Goal: Transaction & Acquisition: Purchase product/service

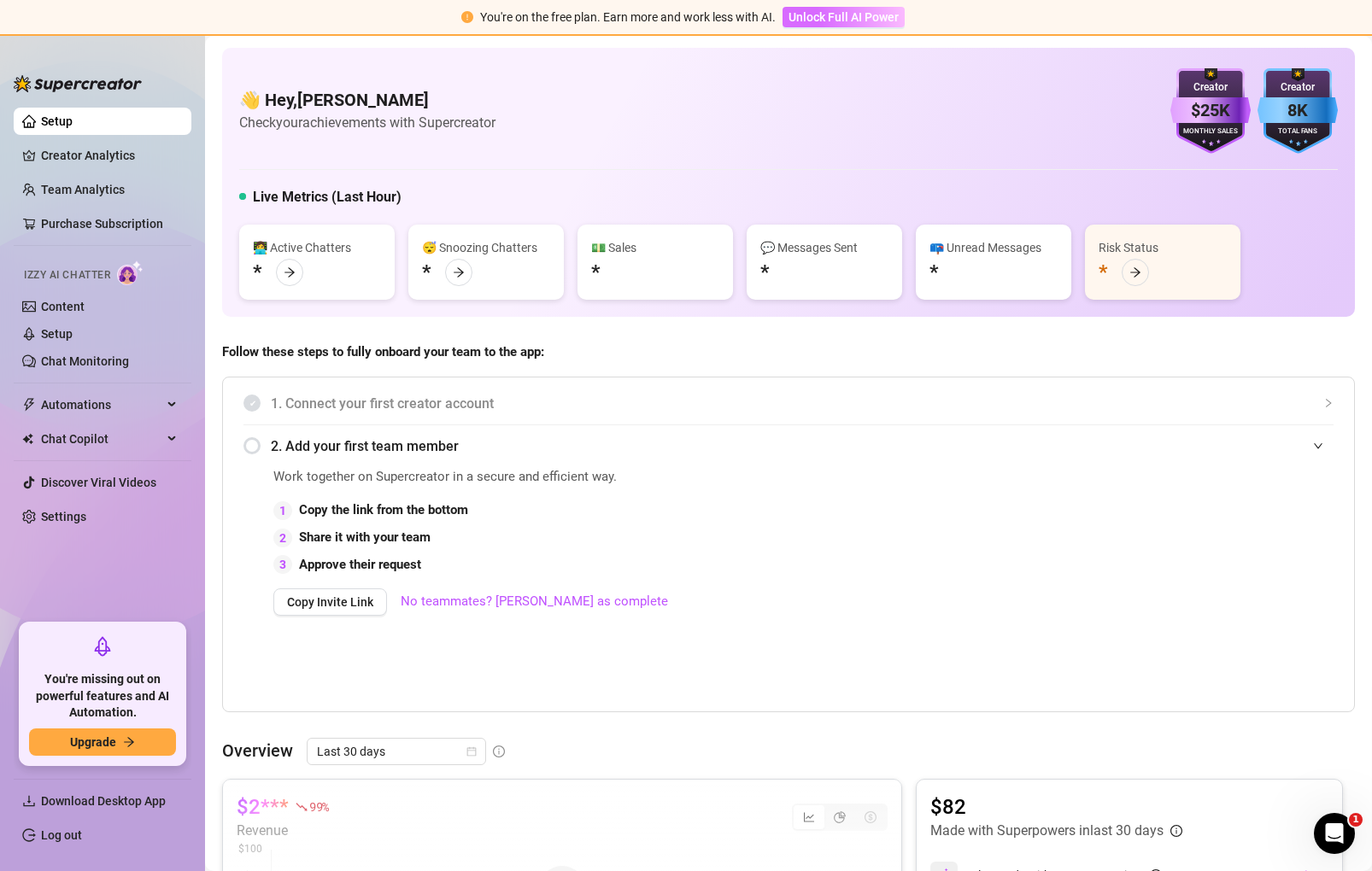
click at [851, 19] on span "Unlock Full AI Power" at bounding box center [843, 17] width 110 height 14
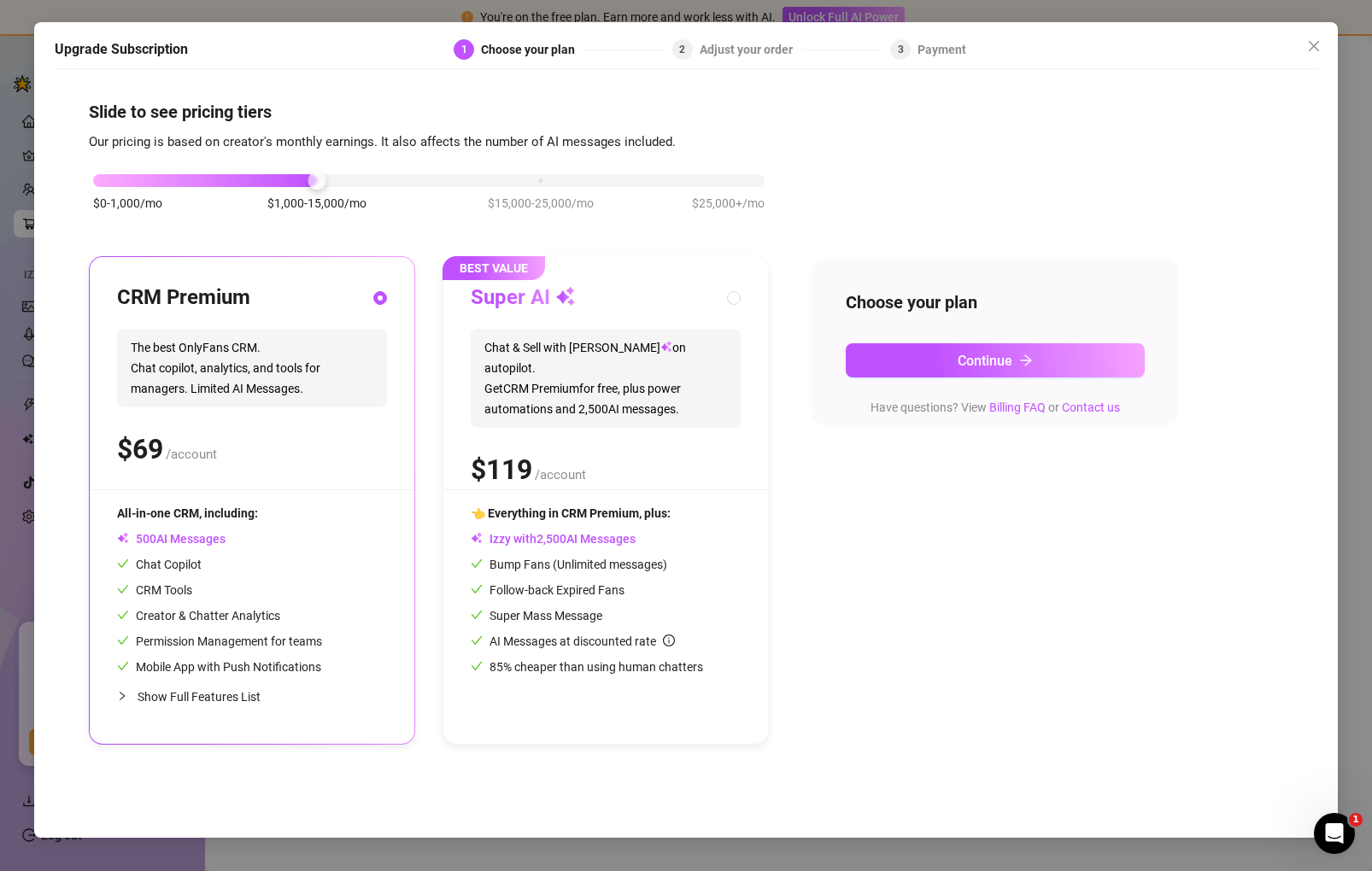
click at [664, 461] on div "$ /account" at bounding box center [605, 469] width 270 height 43
radio input "false"
radio input "true"
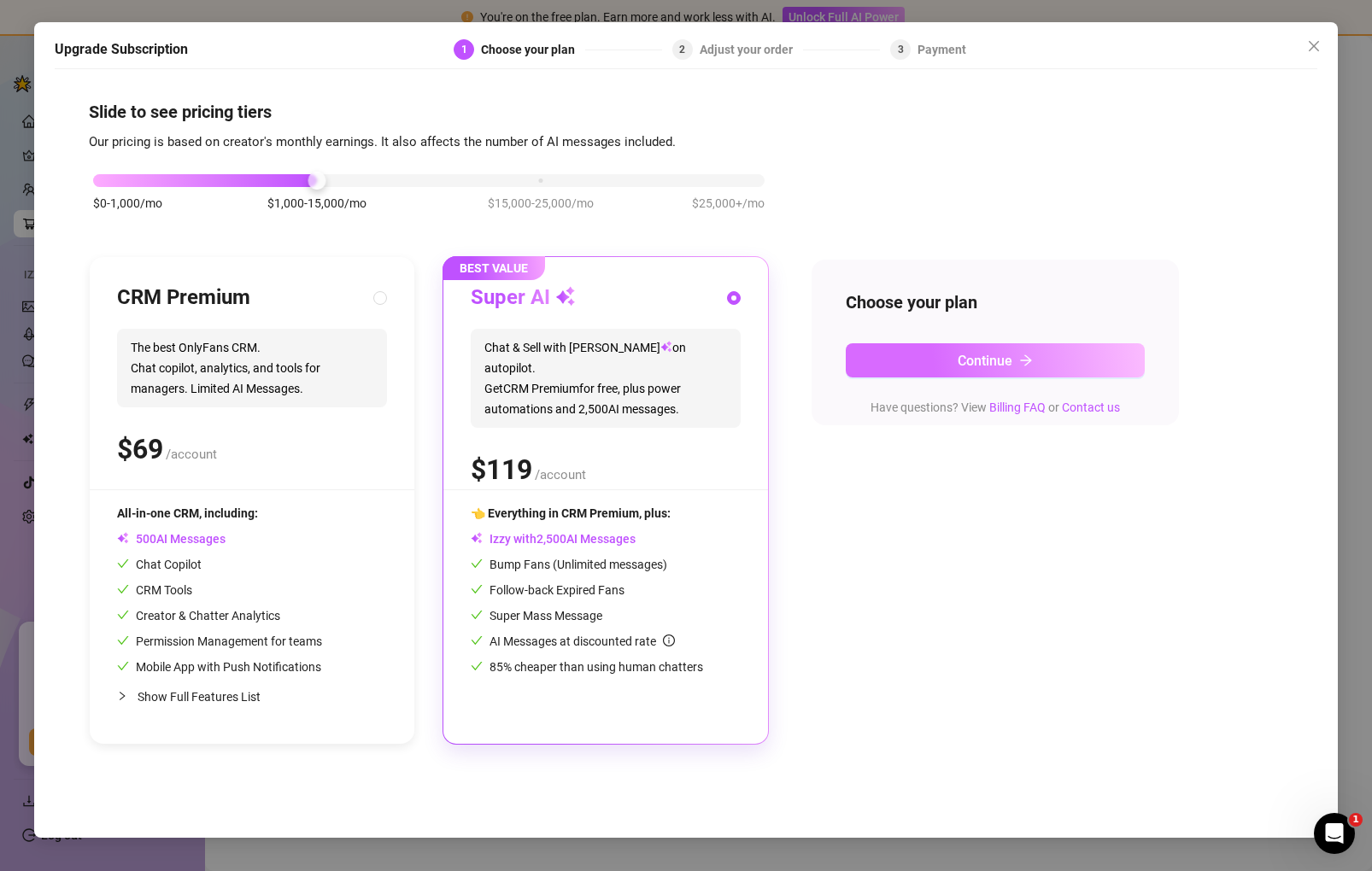
click at [996, 355] on span "Continue" at bounding box center [984, 360] width 55 height 16
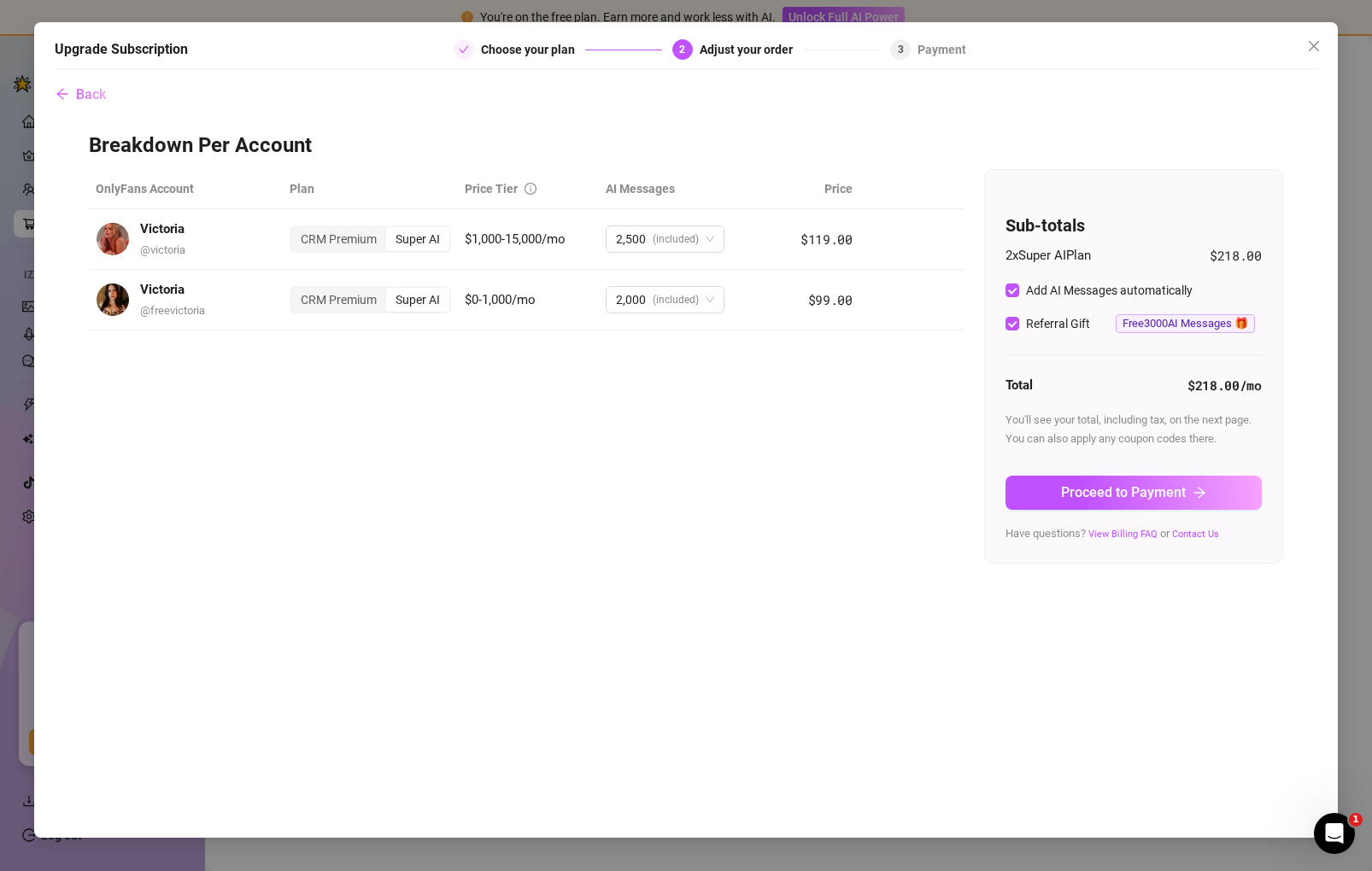
click at [730, 670] on div "Back Breakdown Per Account OnlyFans Account Plan Price Tier AI Messages Price V…" at bounding box center [686, 449] width 1263 height 743
click at [429, 240] on div "Super AI" at bounding box center [417, 239] width 63 height 24
click at [391, 230] on input "Super AI" at bounding box center [391, 230] width 0 height 0
click at [330, 302] on div "CRM Premium" at bounding box center [339, 300] width 95 height 24
click at [296, 290] on input "CRM Premium" at bounding box center [296, 290] width 0 height 0
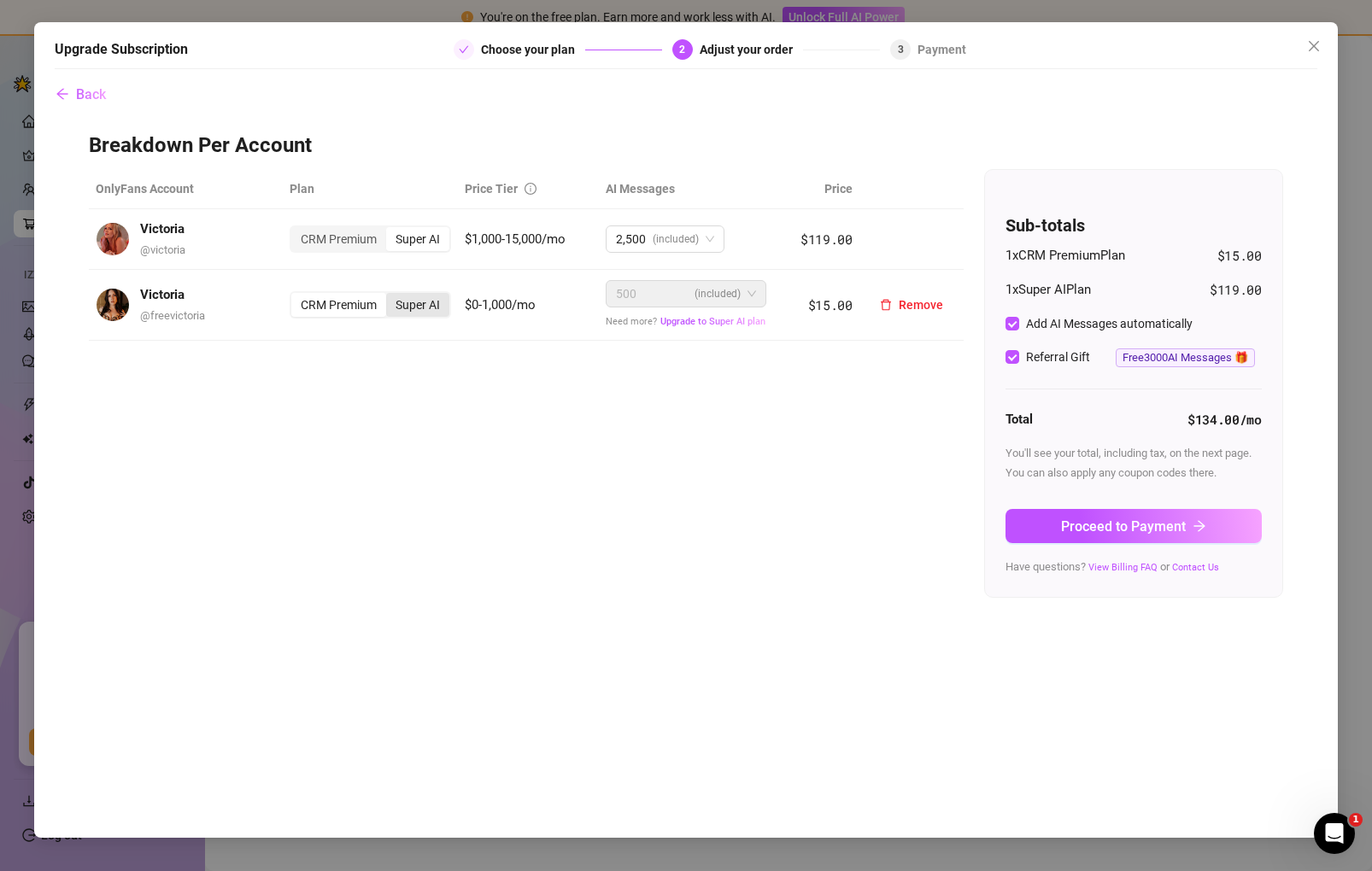
click at [405, 305] on div "Super AI" at bounding box center [417, 305] width 63 height 24
click at [391, 296] on input "Super AI" at bounding box center [391, 296] width 0 height 0
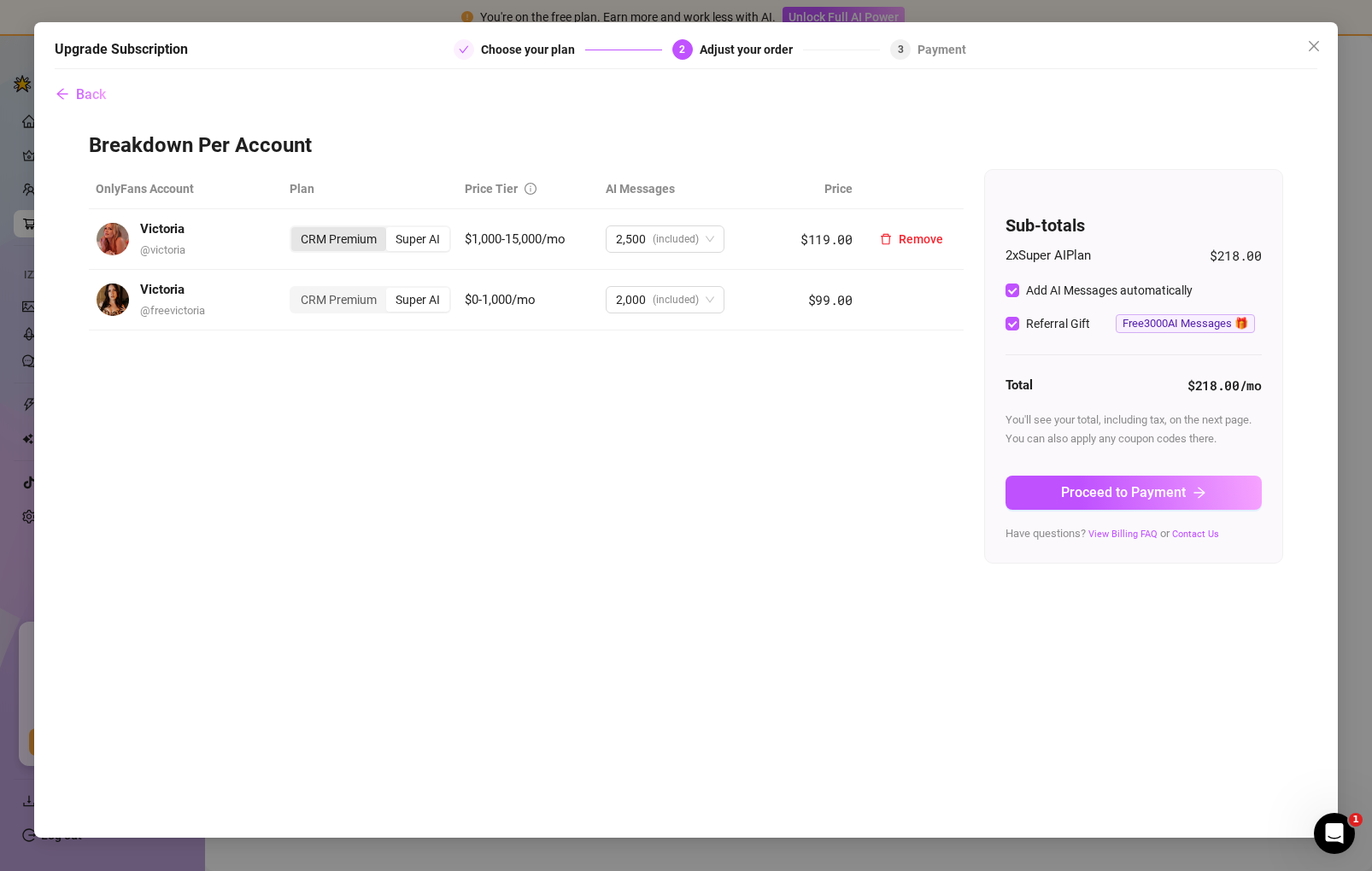
click at [348, 242] on div "CRM Premium" at bounding box center [339, 239] width 95 height 24
click at [296, 230] on input "CRM Premium" at bounding box center [296, 230] width 0 height 0
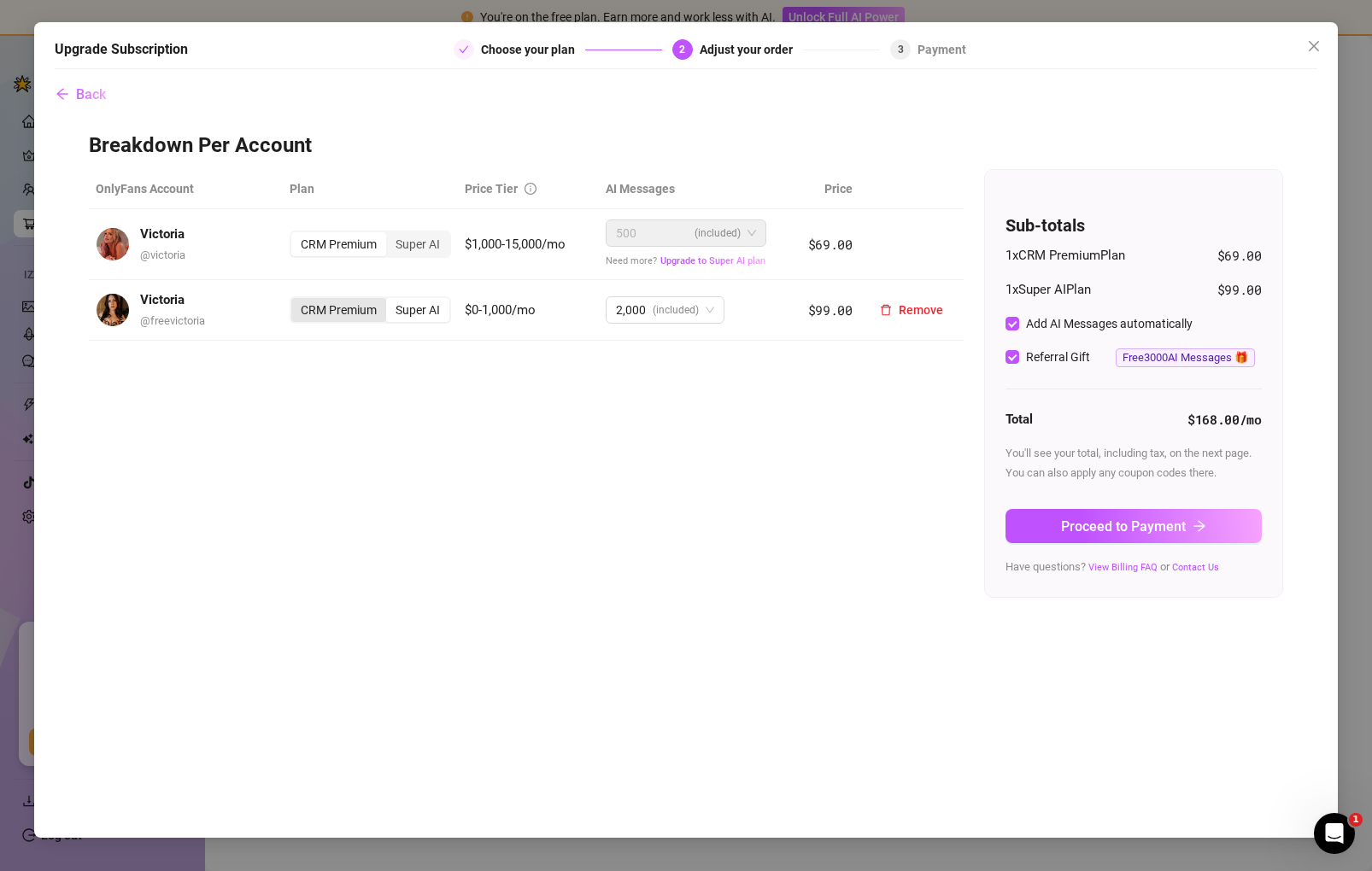
click at [334, 305] on div "CRM Premium" at bounding box center [339, 310] width 95 height 24
click at [296, 301] on input "CRM Premium" at bounding box center [296, 301] width 0 height 0
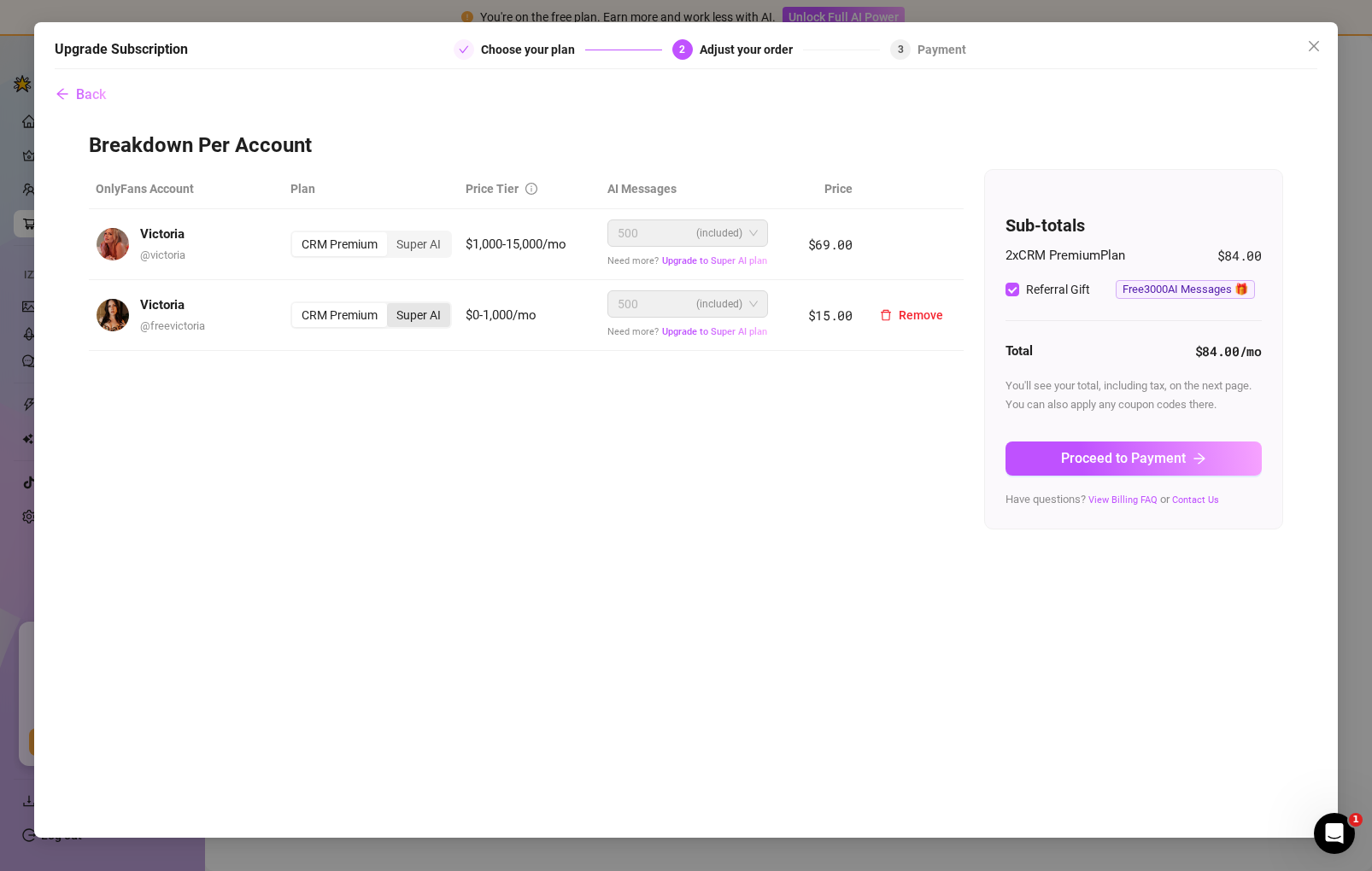
click at [417, 314] on div "Super AI" at bounding box center [418, 315] width 63 height 24
click at [391, 306] on input "Super AI" at bounding box center [391, 306] width 0 height 0
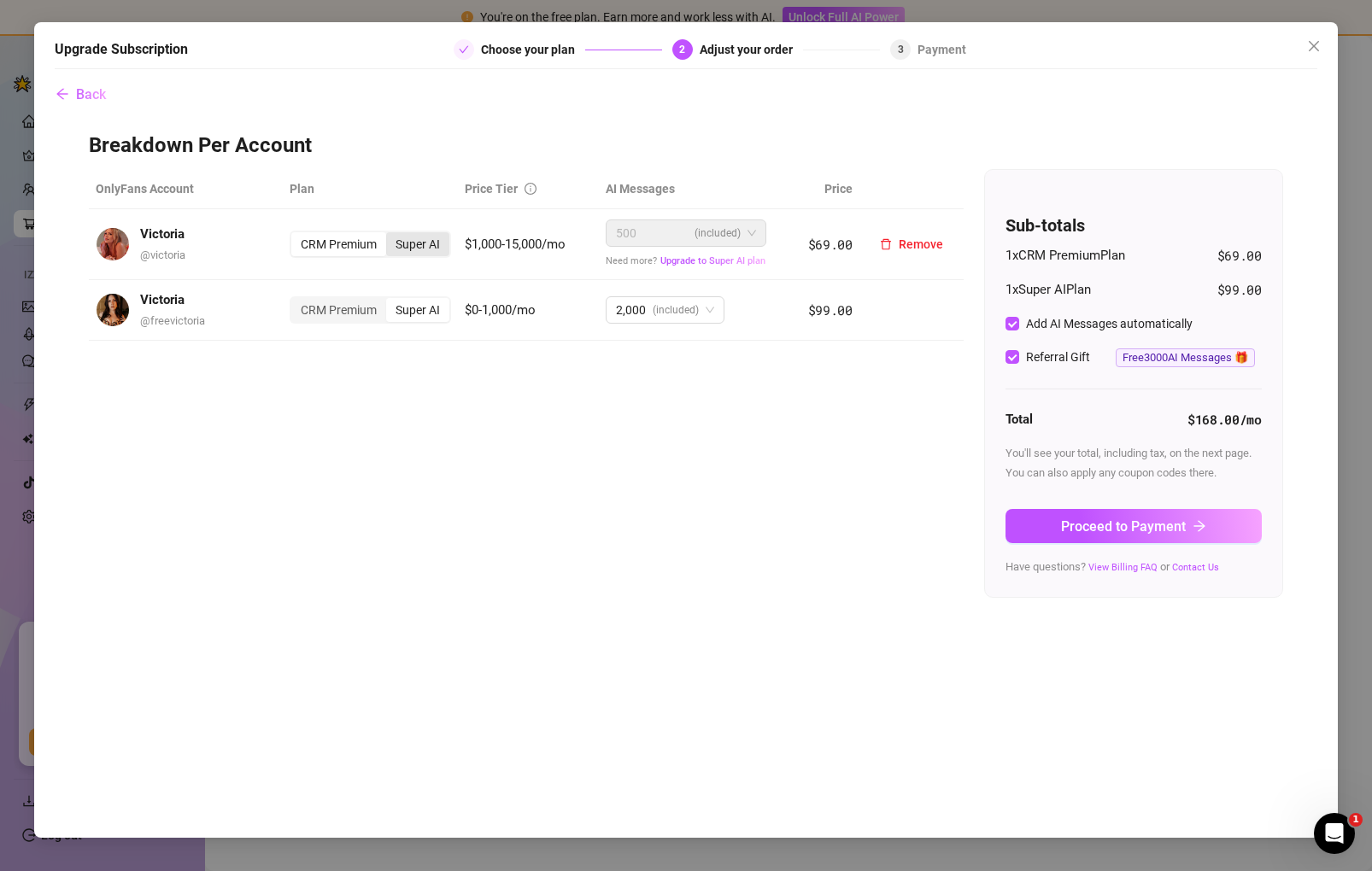
click at [425, 238] on div "Super AI" at bounding box center [417, 244] width 63 height 24
click at [391, 235] on input "Super AI" at bounding box center [391, 235] width 0 height 0
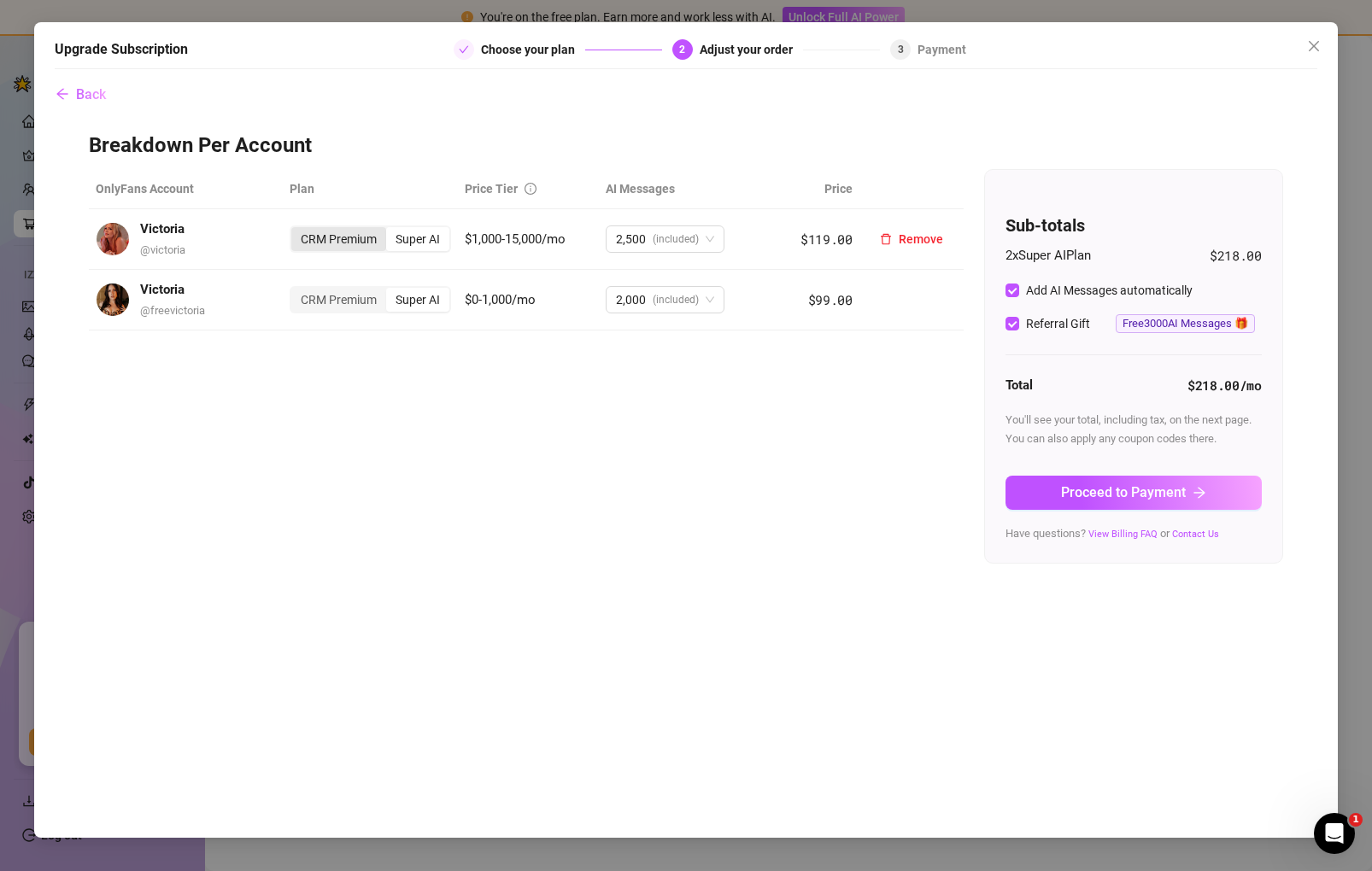
click at [350, 237] on div "CRM Premium" at bounding box center [339, 239] width 95 height 24
click at [296, 230] on input "CRM Premium" at bounding box center [296, 230] width 0 height 0
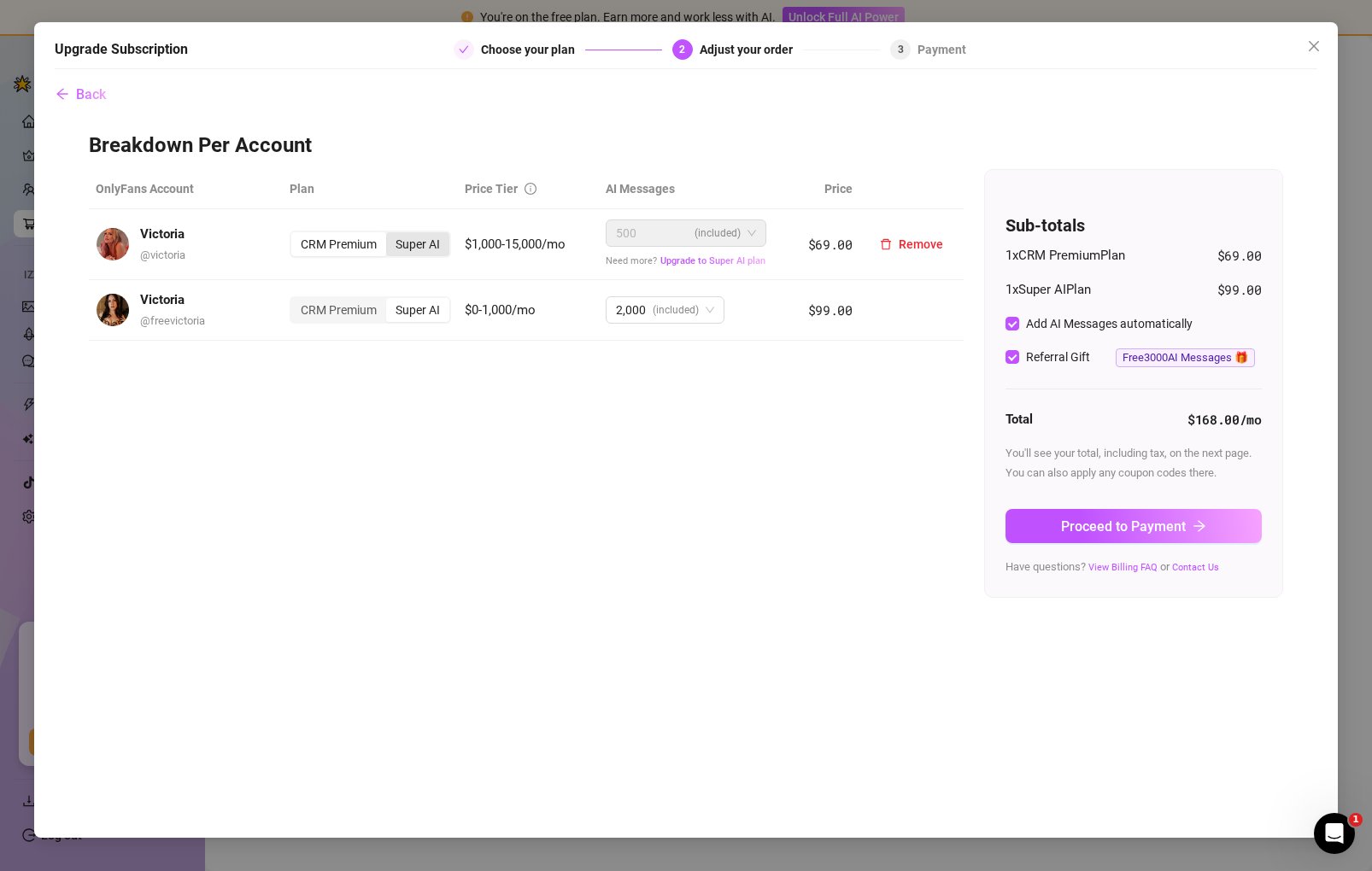
click at [421, 240] on div "Super AI" at bounding box center [417, 244] width 63 height 24
click at [391, 235] on input "Super AI" at bounding box center [391, 235] width 0 height 0
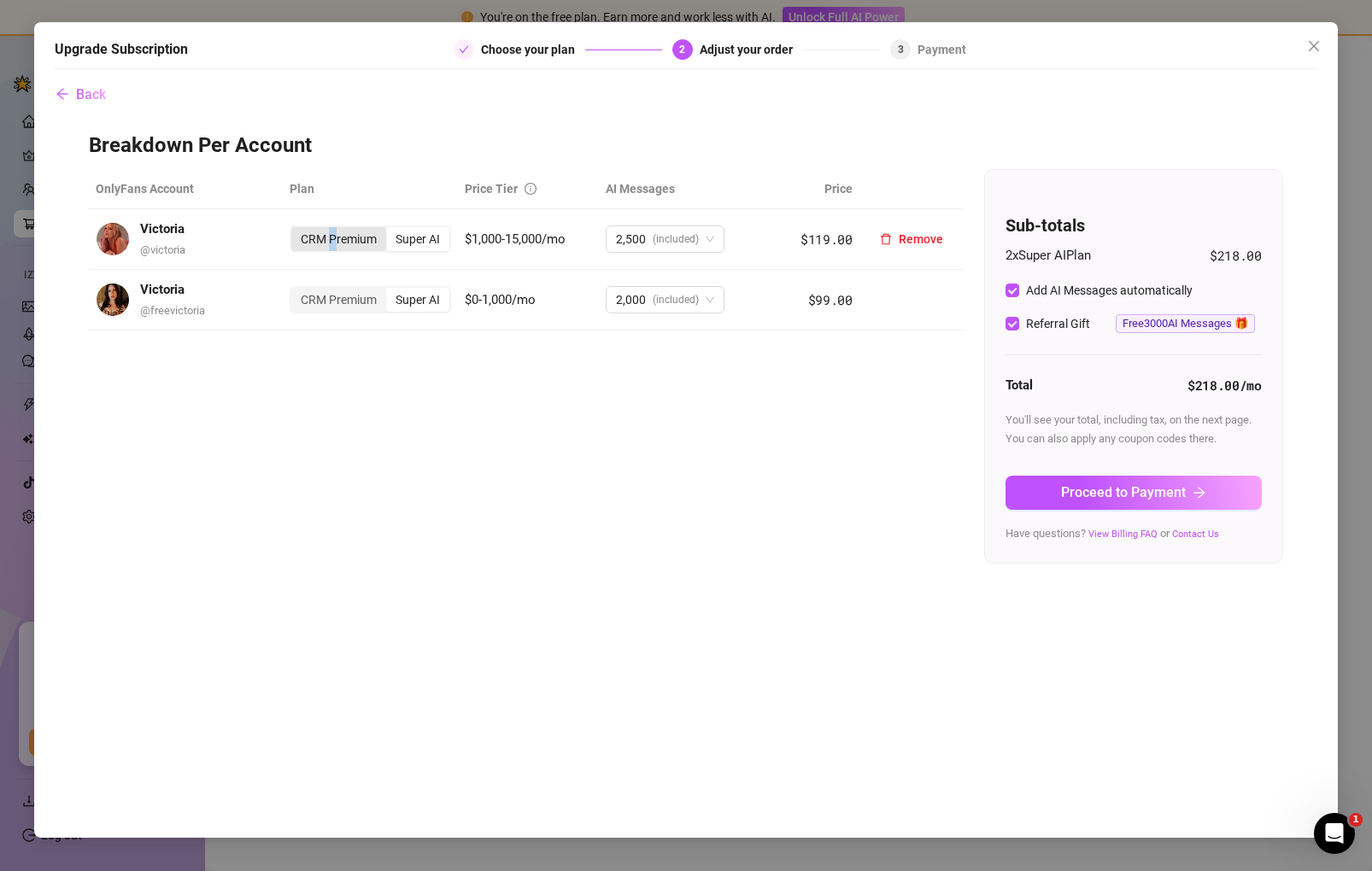
click at [334, 234] on div "CRM Premium" at bounding box center [339, 239] width 95 height 24
click at [355, 240] on div "CRM Premium" at bounding box center [339, 239] width 95 height 24
click at [296, 230] on input "CRM Premium" at bounding box center [296, 230] width 0 height 0
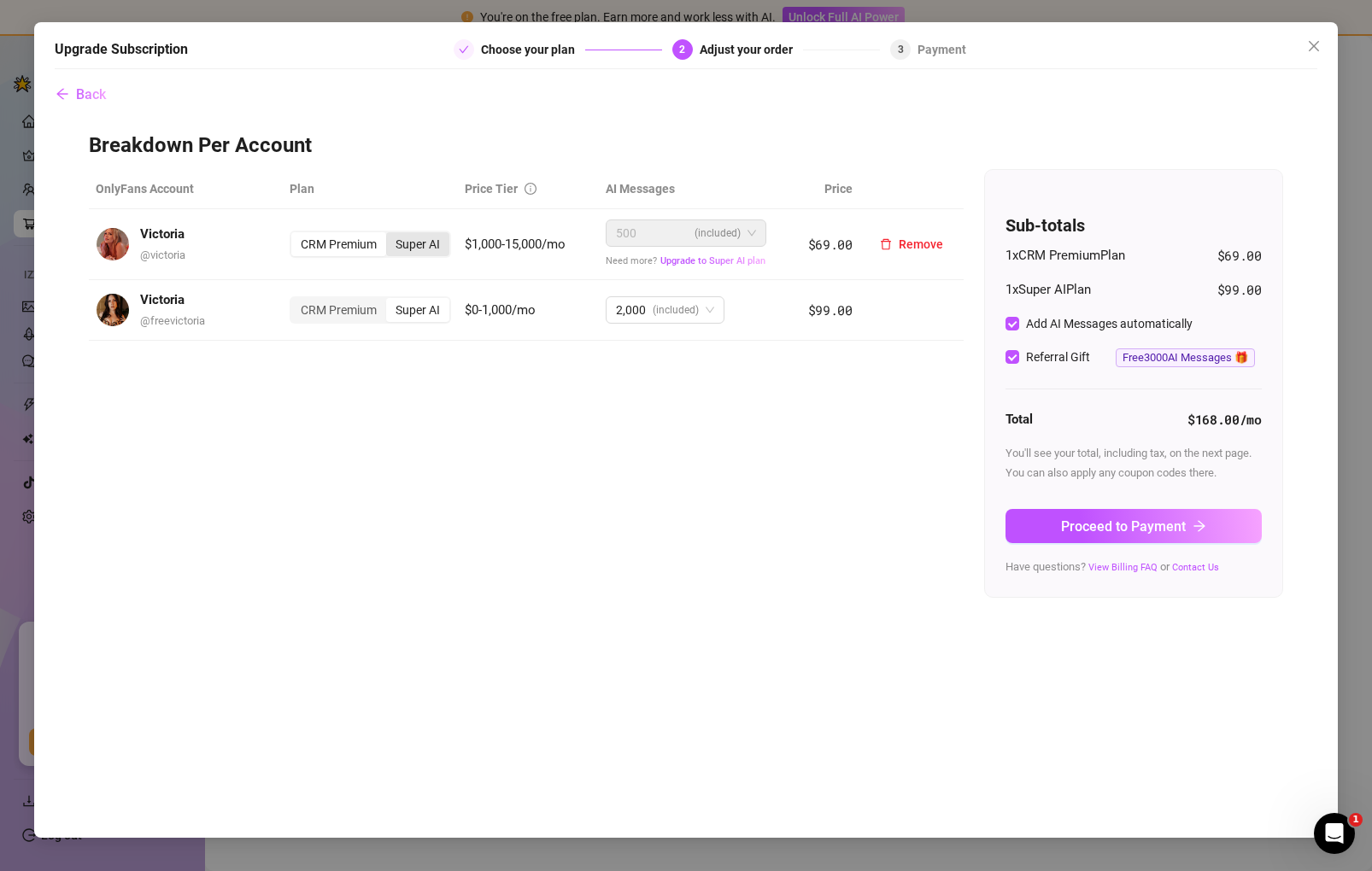
click at [403, 246] on div "Super AI" at bounding box center [417, 244] width 63 height 24
click at [391, 235] on input "Super AI" at bounding box center [391, 235] width 0 height 0
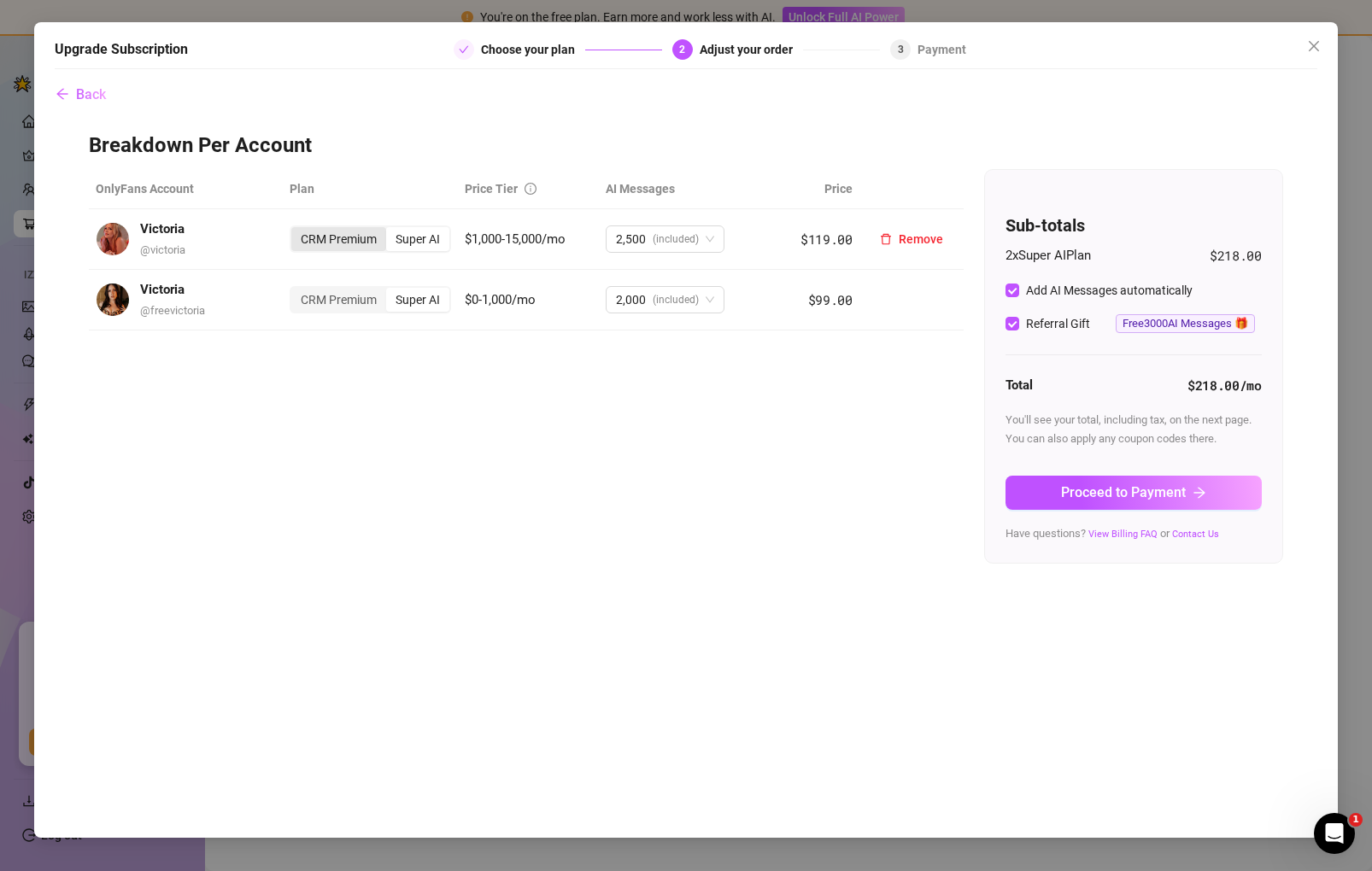
click at [351, 248] on div "CRM Premium" at bounding box center [339, 239] width 95 height 24
click at [296, 230] on input "CRM Premium" at bounding box center [296, 230] width 0 height 0
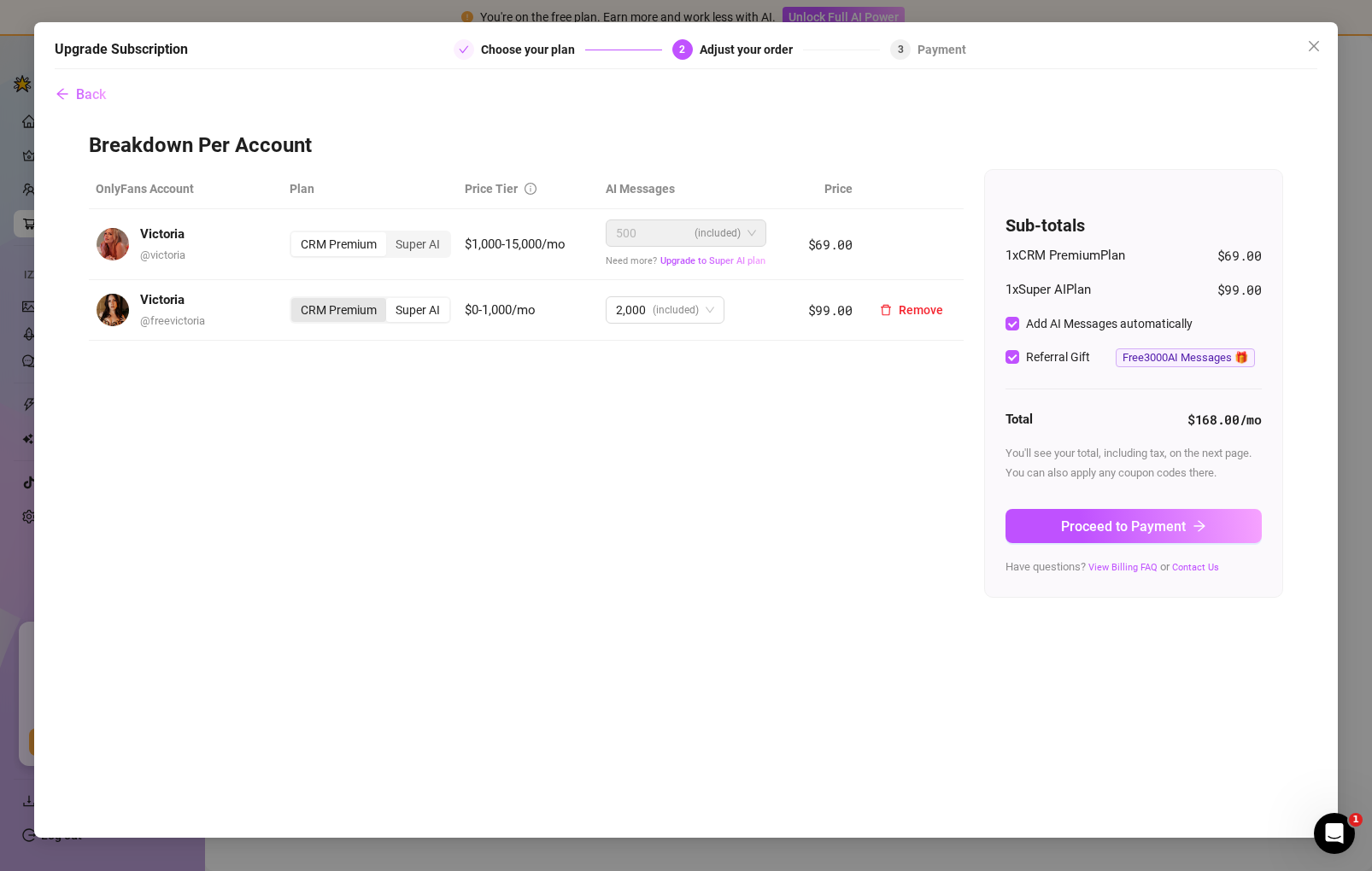
click at [354, 314] on div "CRM Premium" at bounding box center [339, 310] width 95 height 24
click at [296, 301] on input "CRM Premium" at bounding box center [296, 301] width 0 height 0
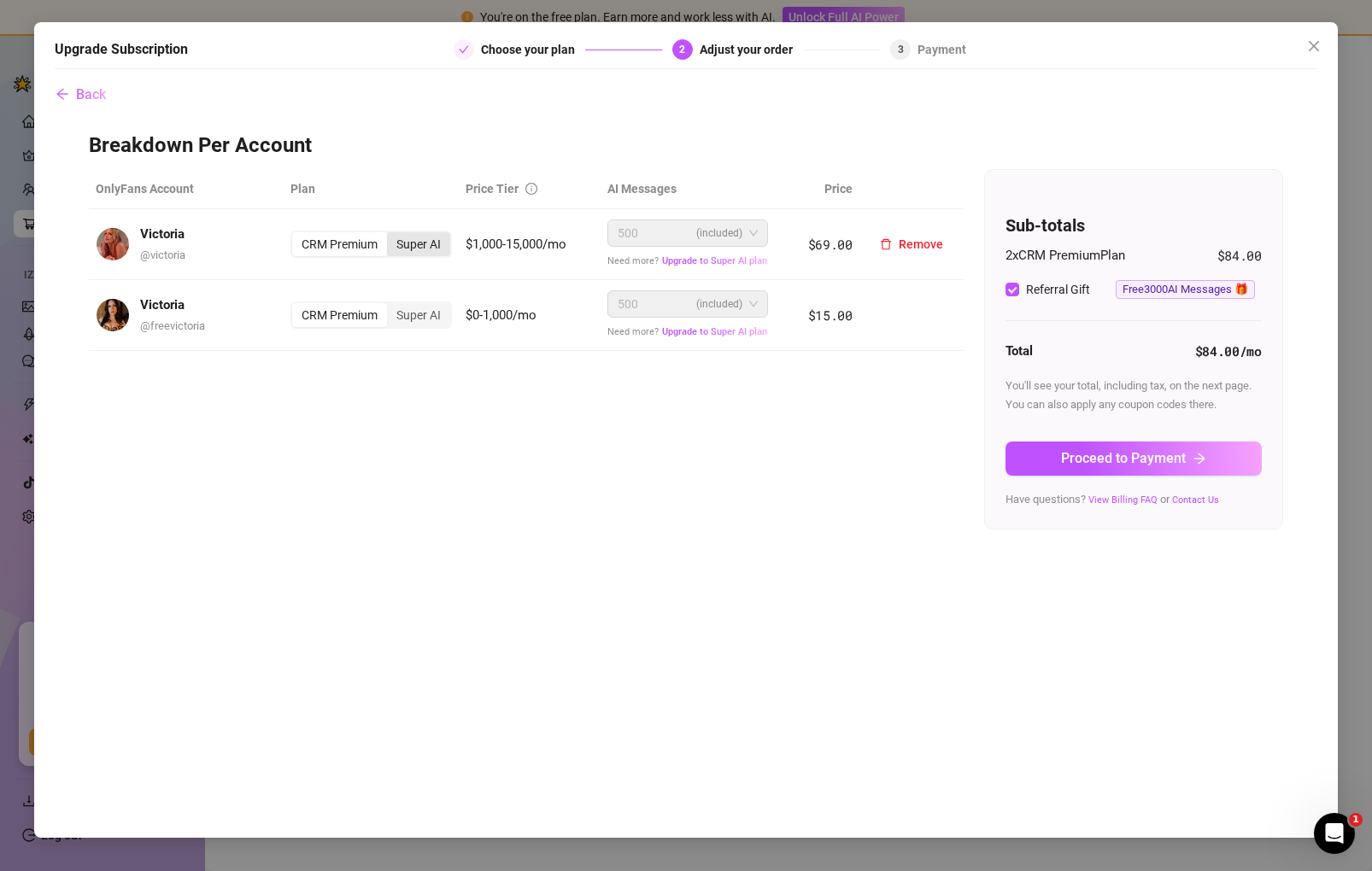
click at [431, 248] on div "Super AI" at bounding box center [418, 244] width 63 height 24
click at [391, 235] on input "Super AI" at bounding box center [391, 235] width 0 height 0
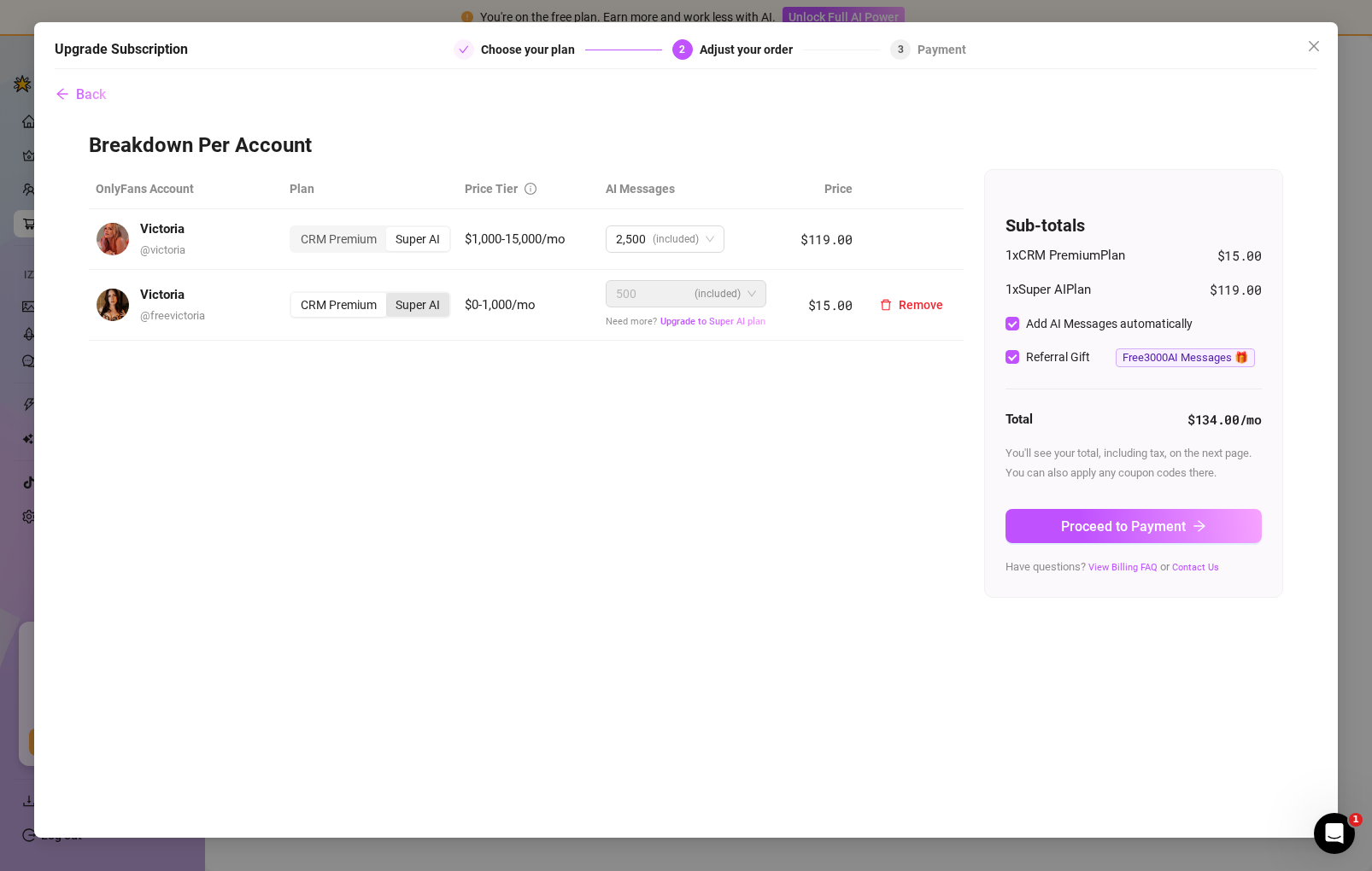
click at [414, 307] on div "Super AI" at bounding box center [417, 305] width 63 height 24
click at [391, 296] on input "Super AI" at bounding box center [391, 296] width 0 height 0
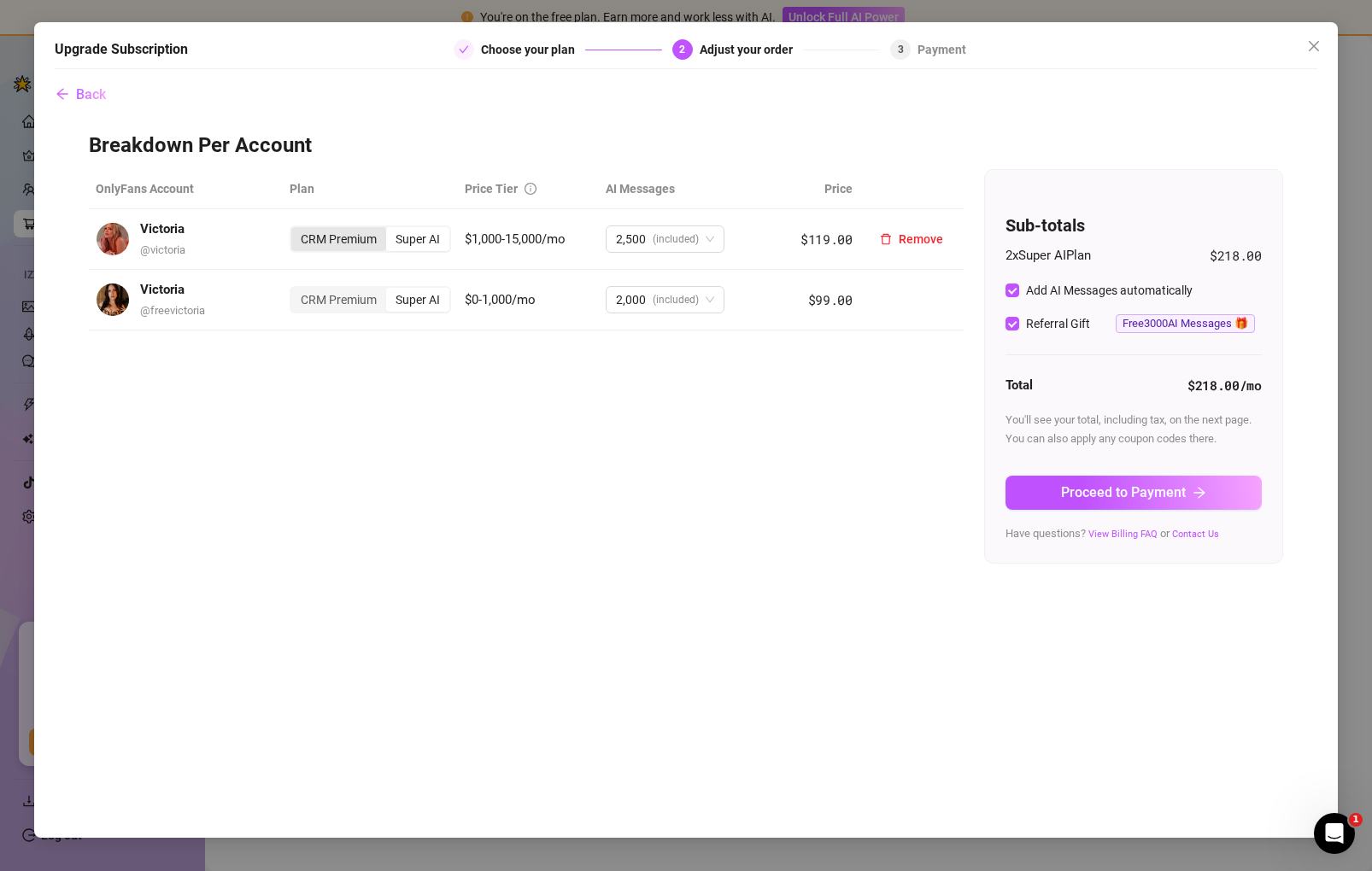
click at [338, 233] on div "CRM Premium" at bounding box center [339, 239] width 95 height 24
click at [296, 230] on input "CRM Premium" at bounding box center [296, 230] width 0 height 0
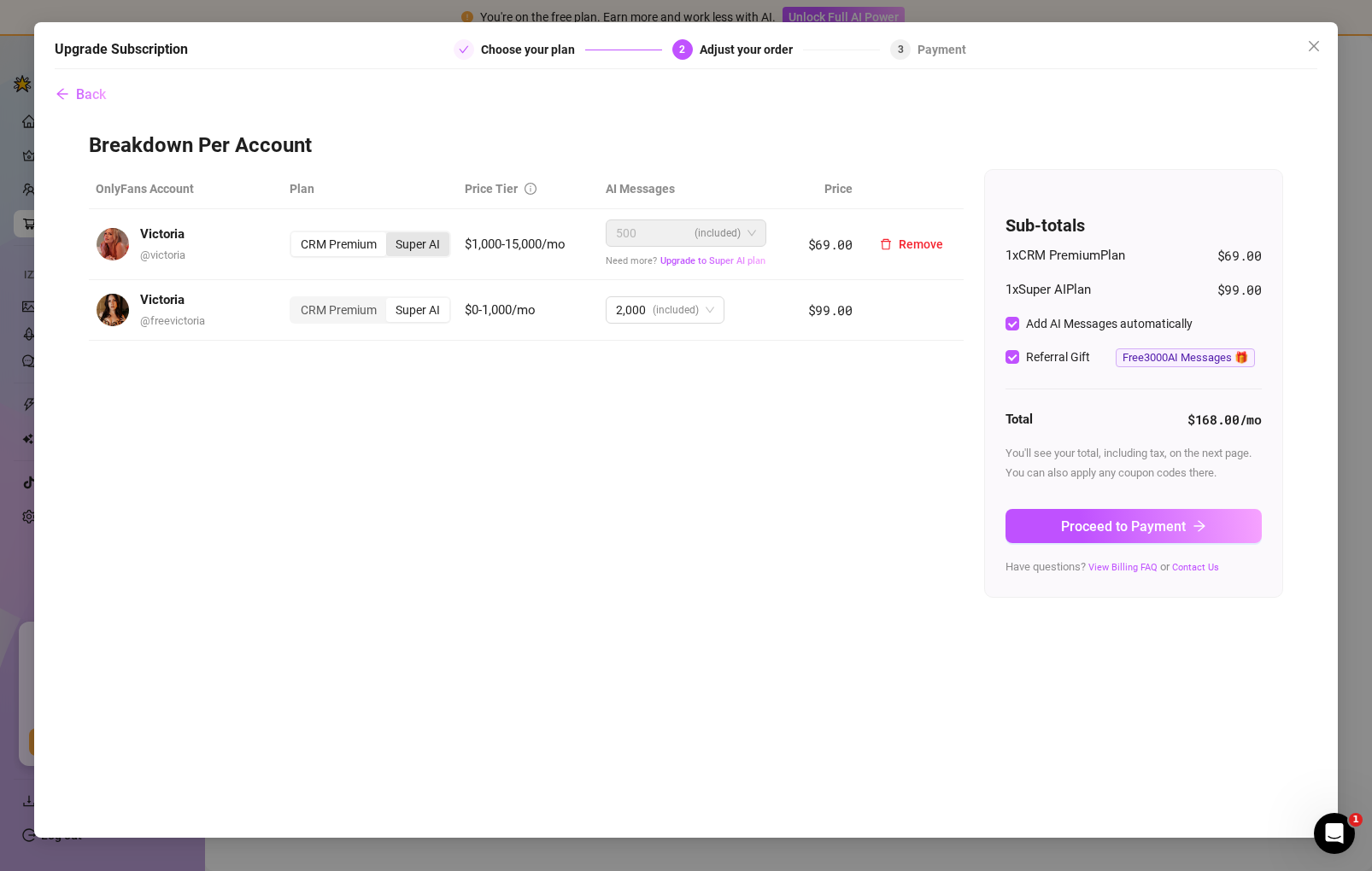
click at [430, 240] on div "Super AI" at bounding box center [417, 244] width 63 height 24
click at [391, 235] on input "Super AI" at bounding box center [391, 235] width 0 height 0
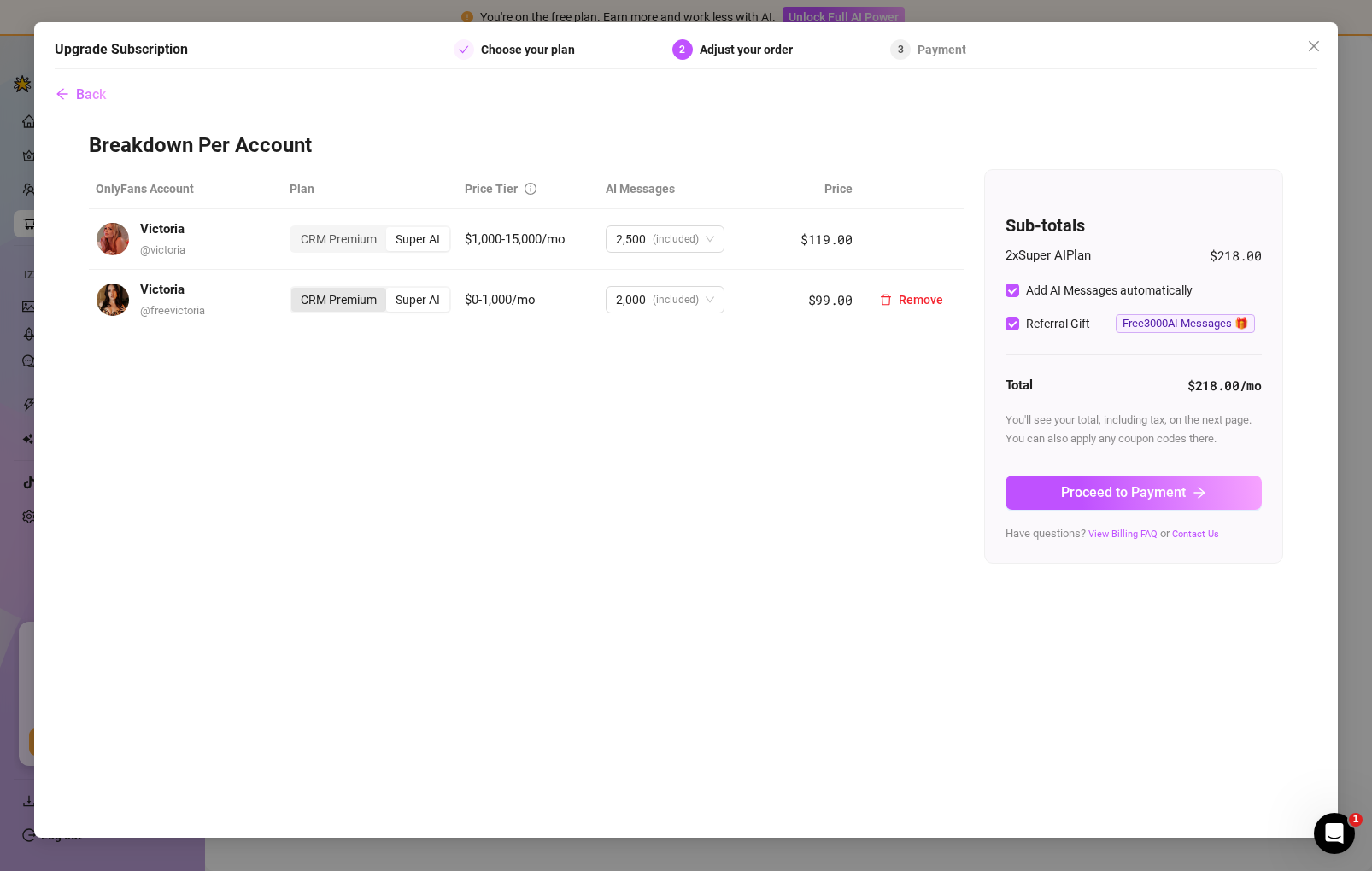
click at [355, 306] on div "CRM Premium" at bounding box center [339, 300] width 95 height 24
click at [296, 290] on input "CRM Premium" at bounding box center [296, 290] width 0 height 0
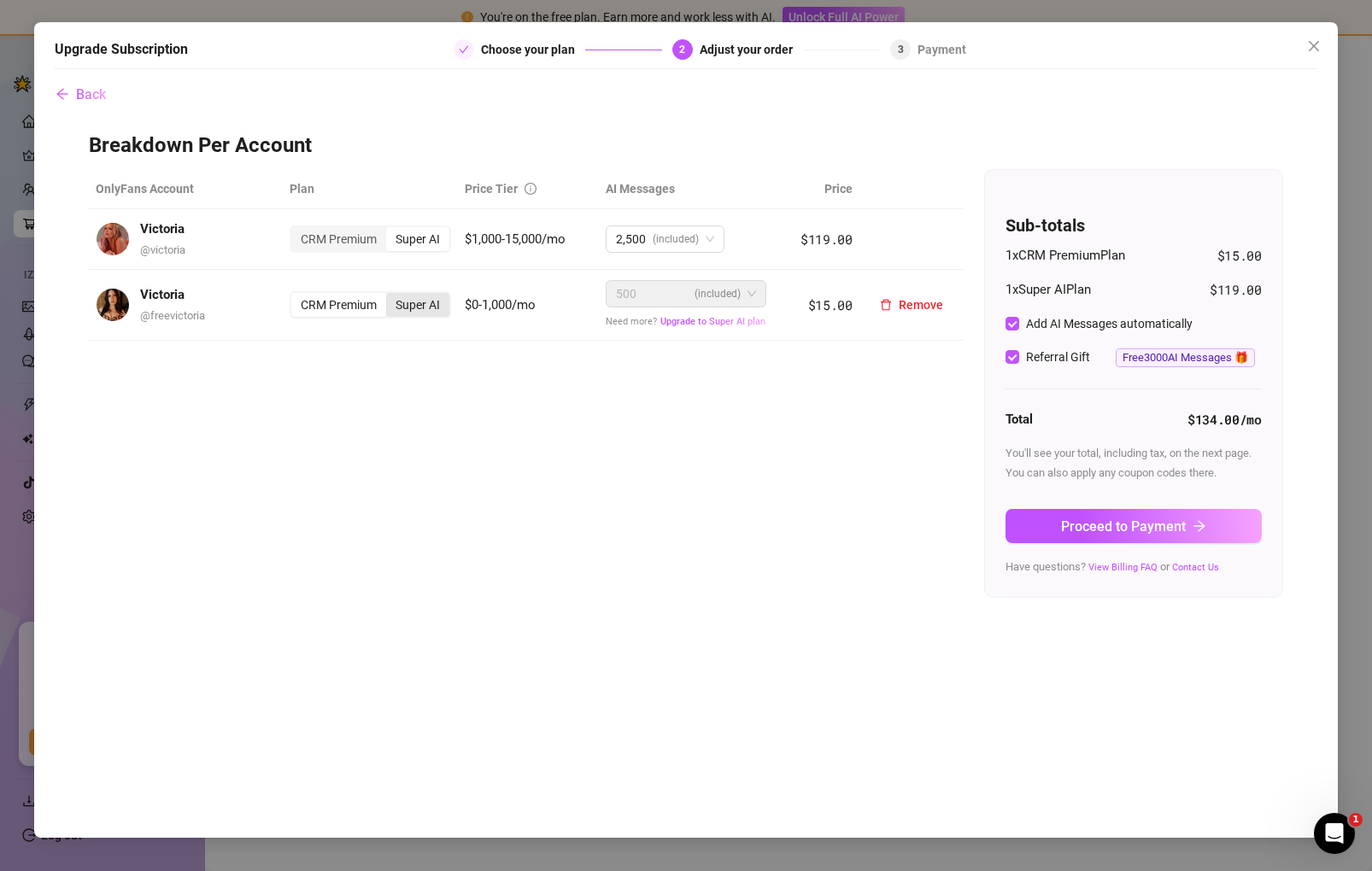
click at [425, 307] on div "Super AI" at bounding box center [417, 305] width 63 height 24
click at [391, 296] on input "Super AI" at bounding box center [391, 296] width 0 height 0
